Goal: Book appointment/travel/reservation

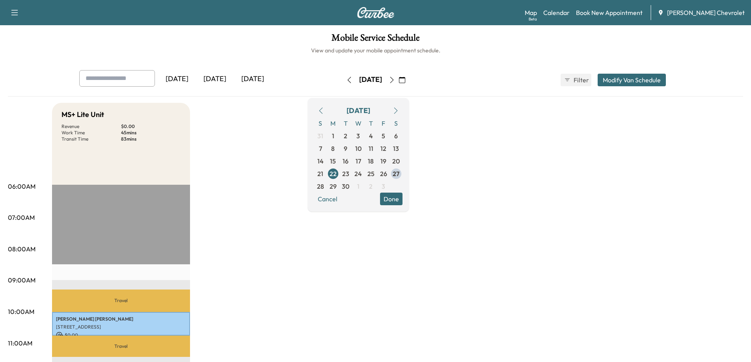
scroll to position [118, 0]
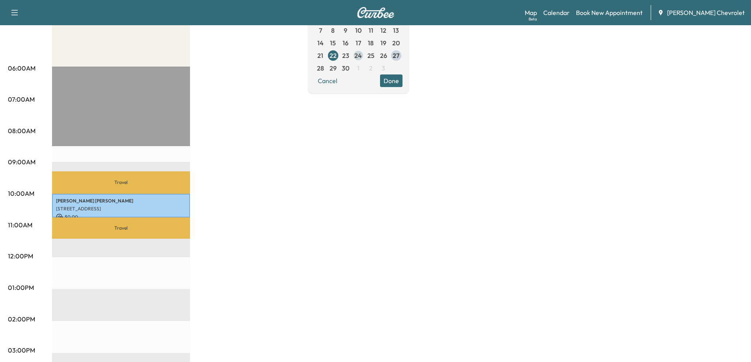
click at [362, 56] on span "24" at bounding box center [357, 55] width 7 height 9
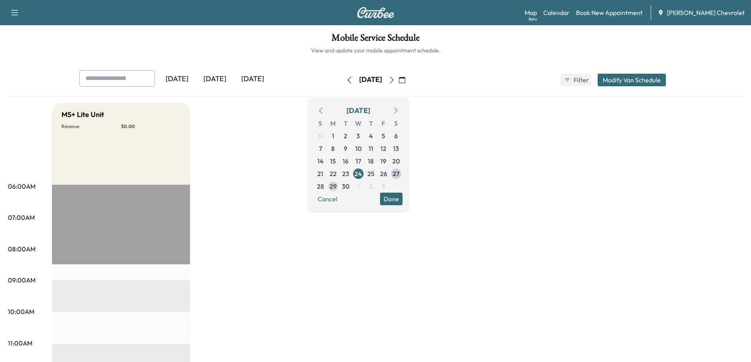
click at [337, 184] on span "29" at bounding box center [332, 186] width 7 height 9
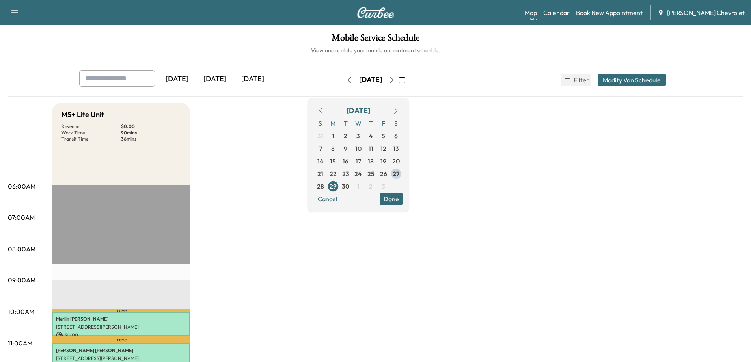
click at [395, 80] on icon "button" at bounding box center [392, 80] width 6 height 6
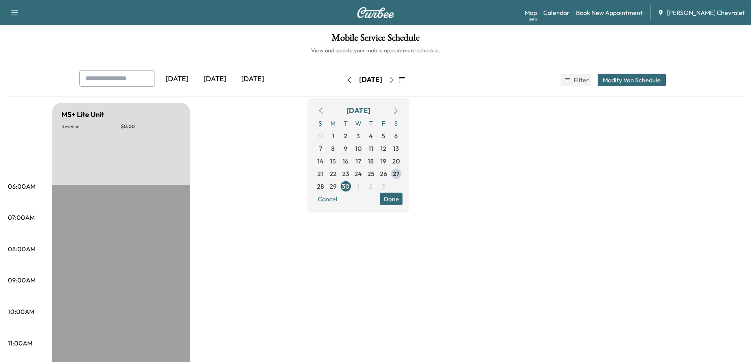
click at [395, 79] on icon "button" at bounding box center [392, 80] width 6 height 6
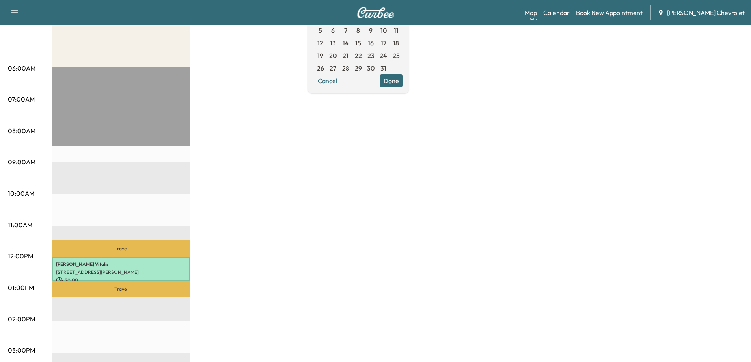
scroll to position [79, 0]
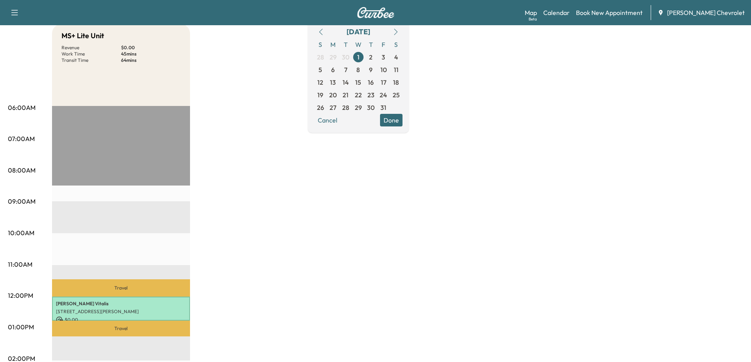
click at [324, 29] on icon "button" at bounding box center [321, 32] width 6 height 6
click at [337, 108] on span "29" at bounding box center [332, 107] width 7 height 9
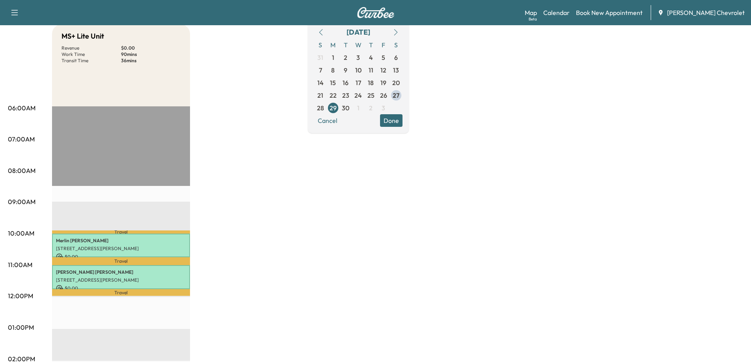
scroll to position [79, 0]
